Goal: Find specific fact: Find specific fact

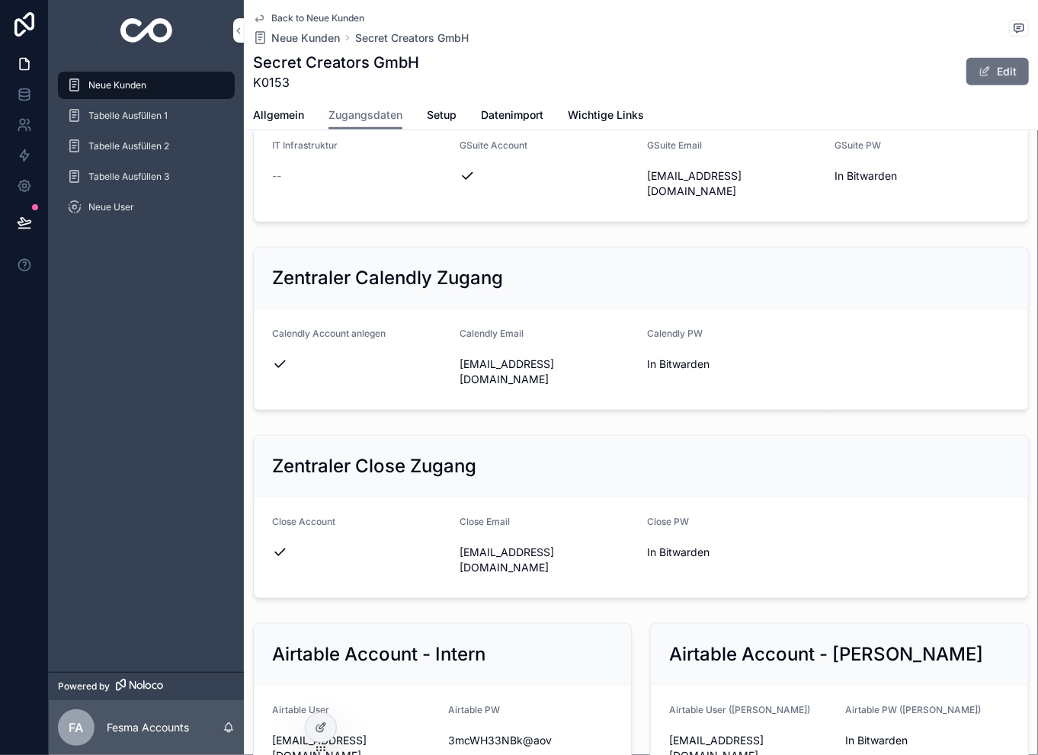
scroll to position [501, 0]
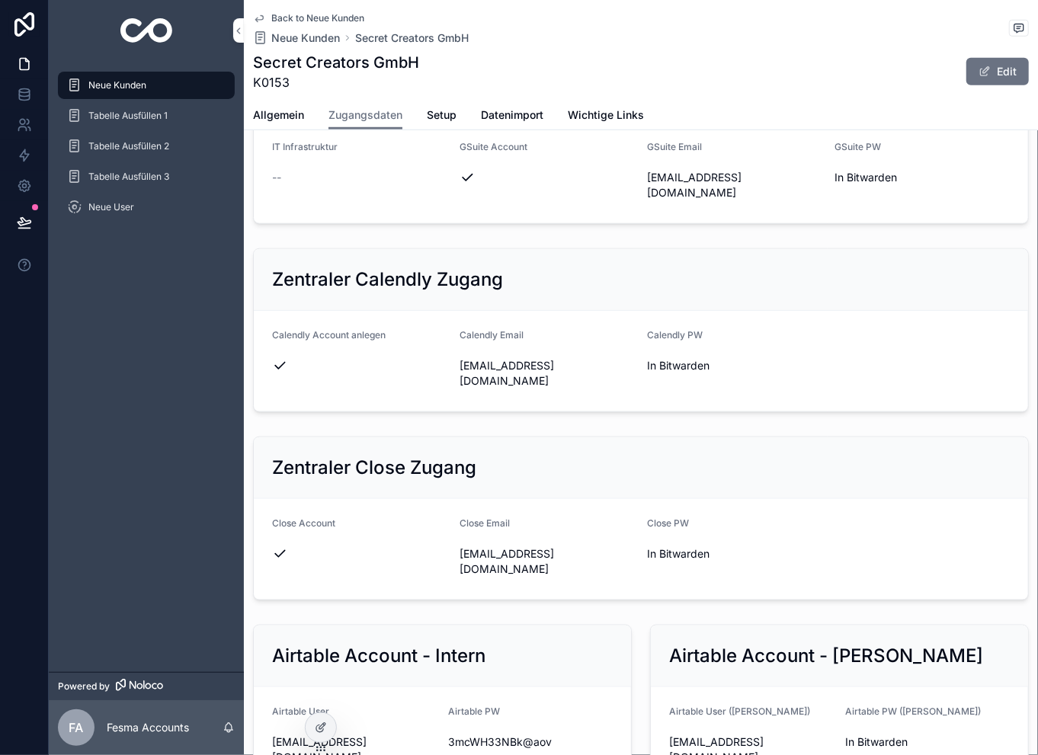
click at [0, 0] on icon "scrollable content" at bounding box center [0, 0] width 0 height 0
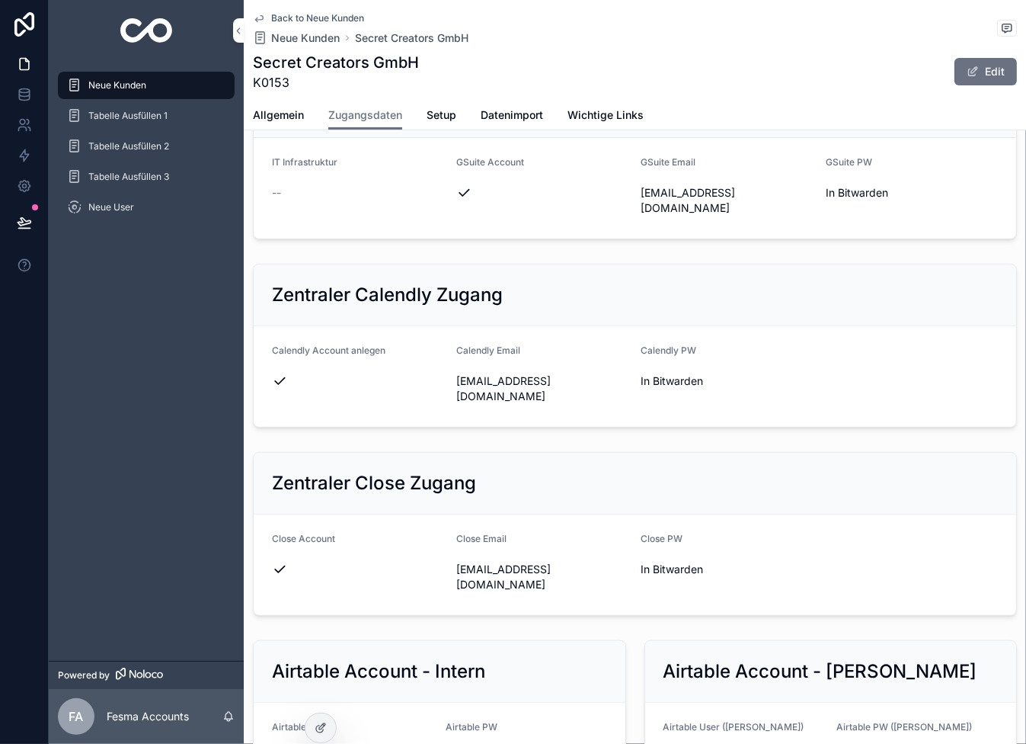
click at [334, 15] on span "Back to Neue Kunden" at bounding box center [317, 18] width 93 height 12
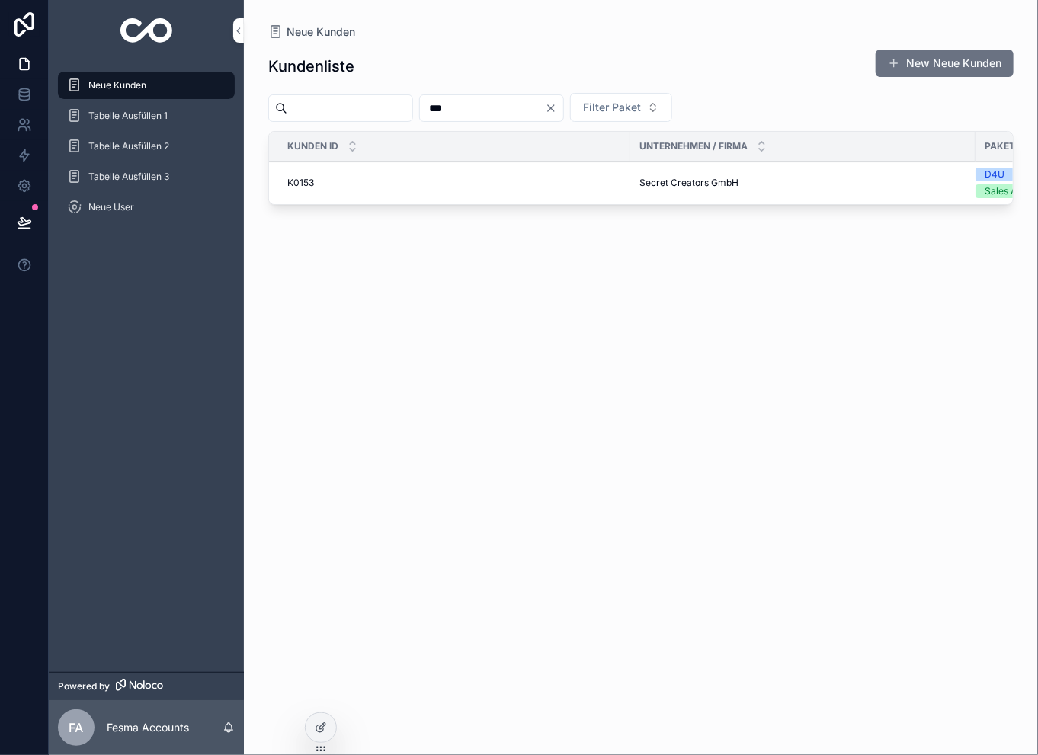
click at [506, 104] on input "***" at bounding box center [482, 108] width 125 height 21
type input "***"
click at [649, 181] on span "[PERSON_NAME] Coaching" at bounding box center [697, 183] width 117 height 12
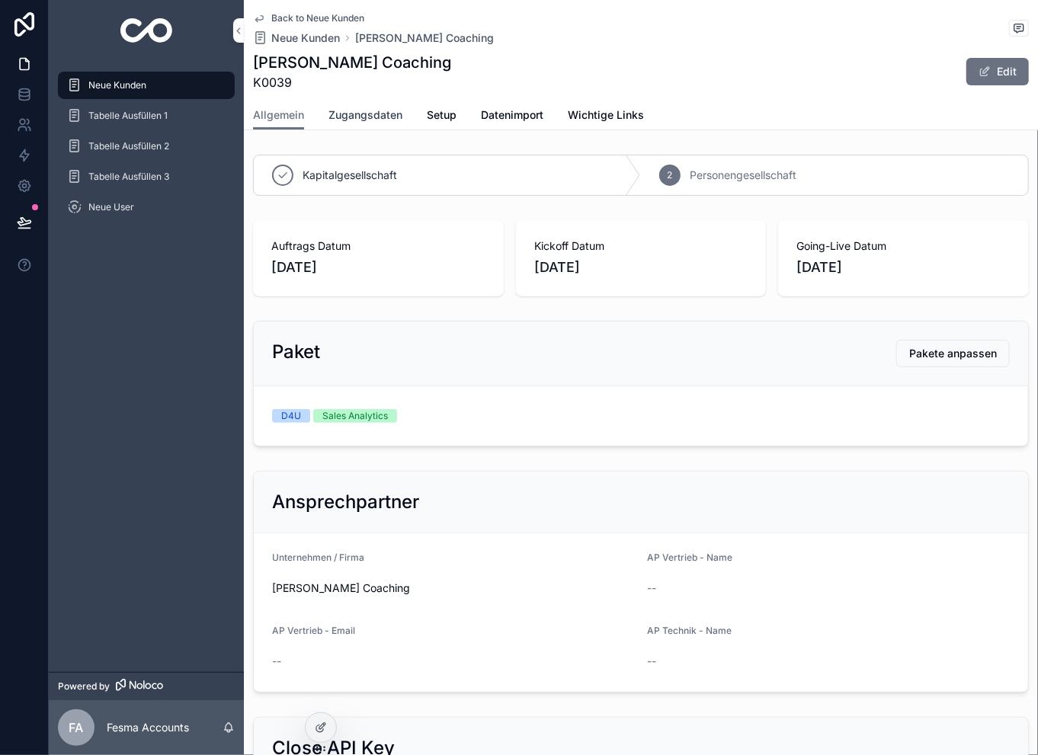
click at [368, 123] on link "Zugangsdaten" at bounding box center [365, 116] width 74 height 30
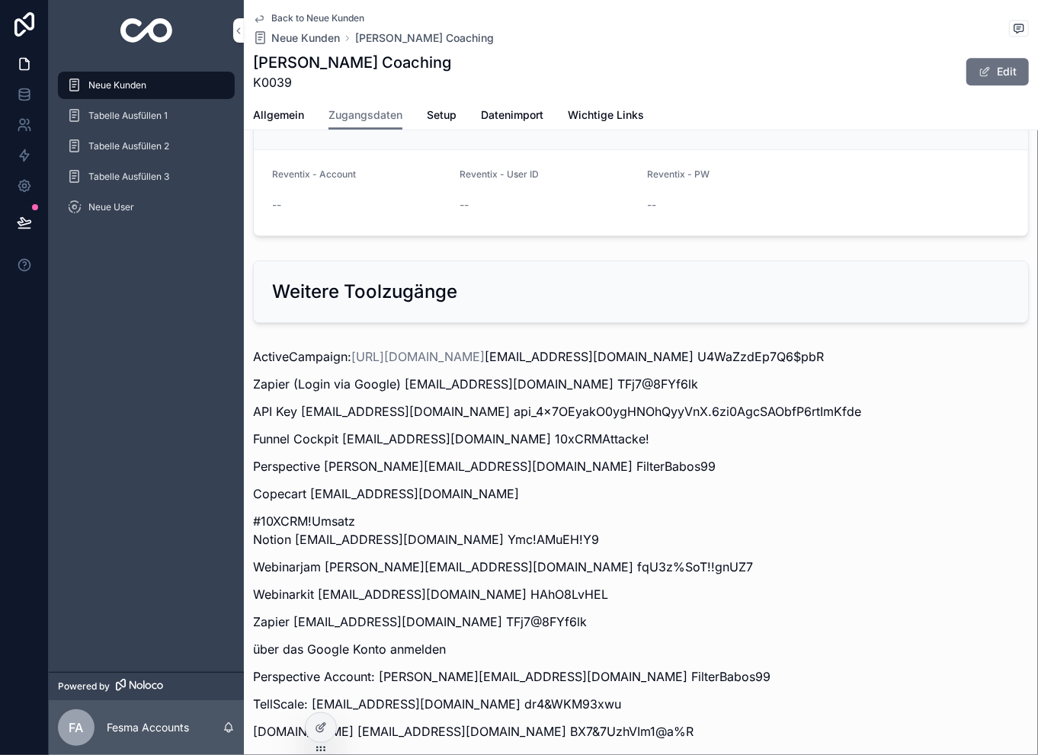
scroll to position [1889, 0]
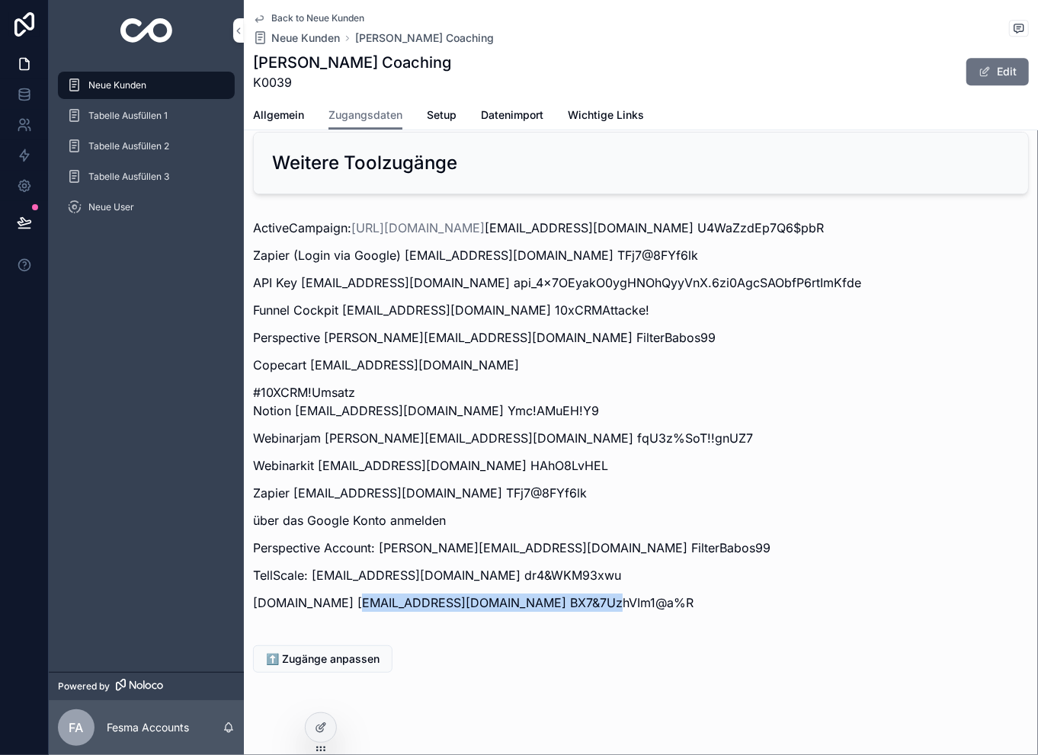
drag, startPoint x: 360, startPoint y: 581, endPoint x: 582, endPoint y: 578, distance: 221.7
click at [582, 594] on p "[DOMAIN_NAME] [EMAIL_ADDRESS][DOMAIN_NAME] BX7&7UzhVIm1@a%R" at bounding box center [641, 603] width 776 height 18
copy p "[PERSON_NAME][EMAIL_ADDRESS][DOMAIN_NAME]"
click at [744, 594] on p "[DOMAIN_NAME] [EMAIL_ADDRESS][DOMAIN_NAME] BX7&7UzhVIm1@a%R" at bounding box center [641, 603] width 776 height 18
drag, startPoint x: 734, startPoint y: 585, endPoint x: 591, endPoint y: 575, distance: 143.6
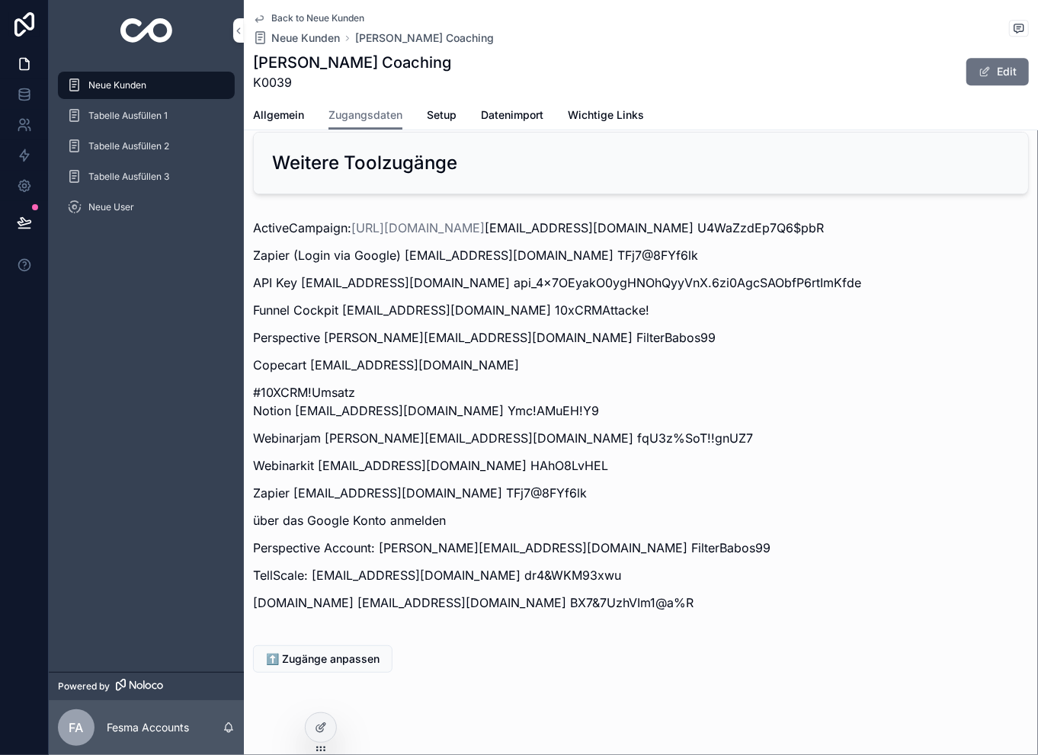
click at [591, 594] on p "[DOMAIN_NAME] [EMAIL_ADDRESS][DOMAIN_NAME] BX7&7UzhVIm1@a%R" at bounding box center [641, 603] width 776 height 18
copy p "BX7&7UzhVIm1@a%R"
